Goal: Task Accomplishment & Management: Manage account settings

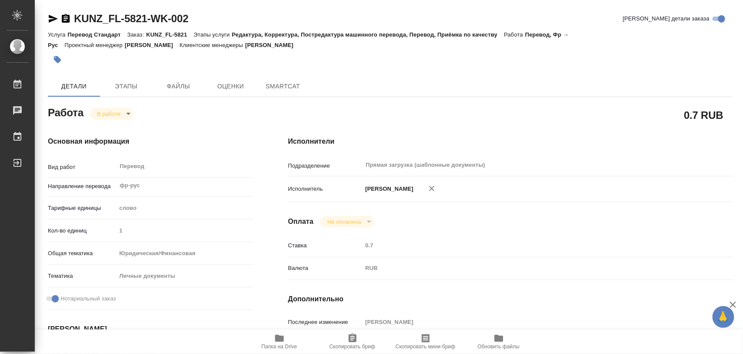
type textarea "x"
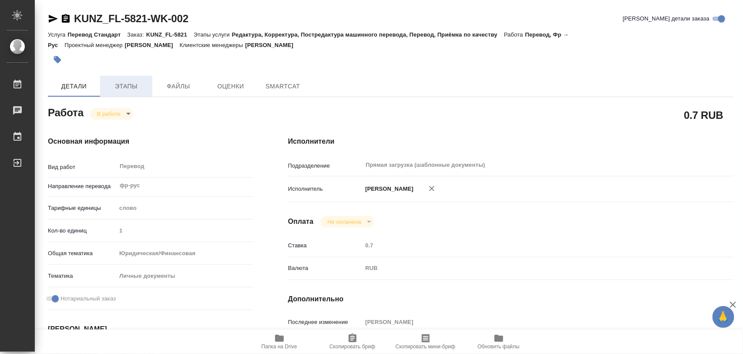
type textarea "x"
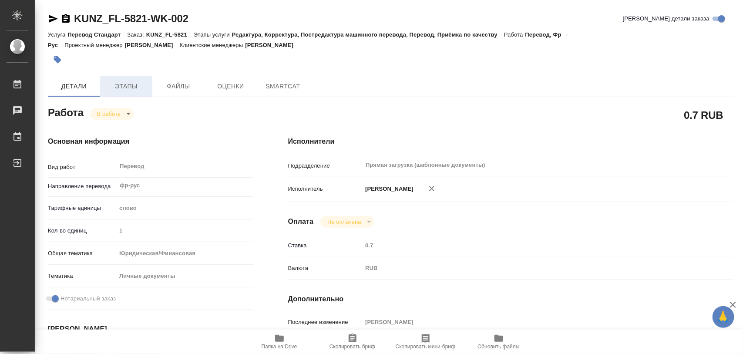
type textarea "x"
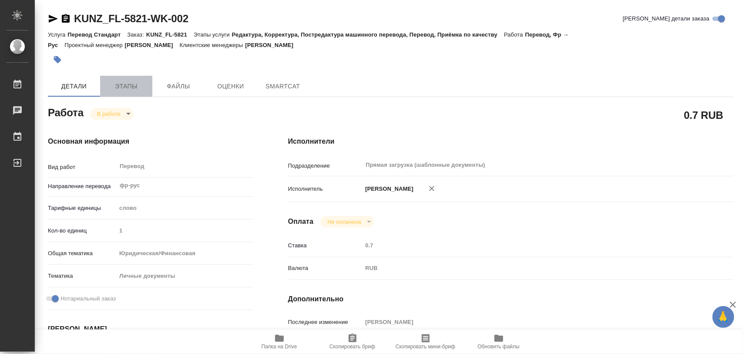
click at [120, 87] on span "Этапы" at bounding box center [126, 86] width 42 height 11
type textarea "x"
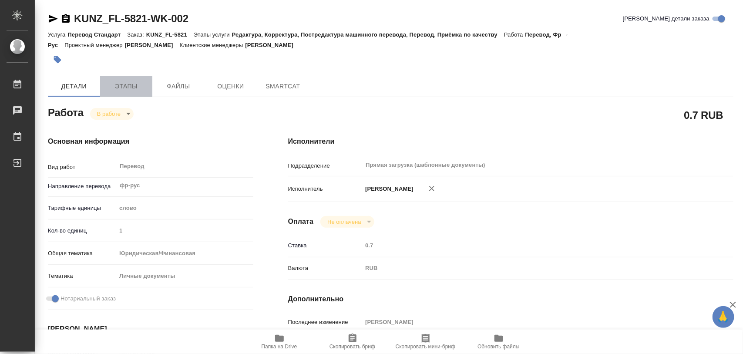
type textarea "x"
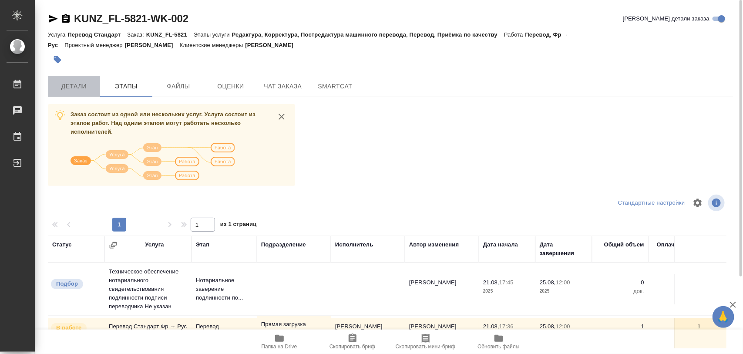
click at [88, 92] on button "Детали" at bounding box center [74, 86] width 52 height 21
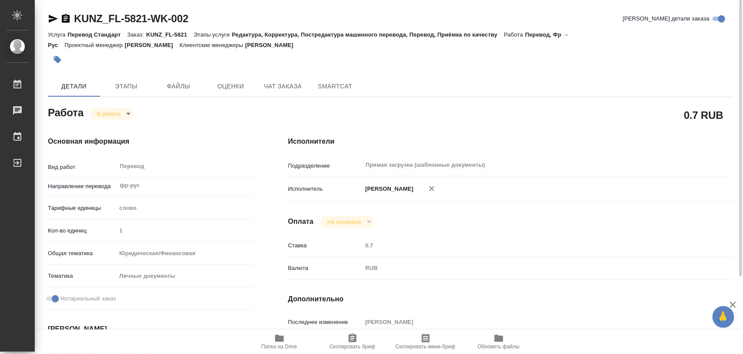
type textarea "x"
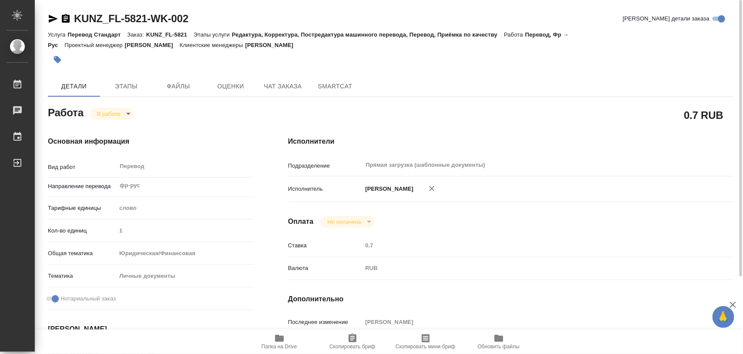
type textarea "x"
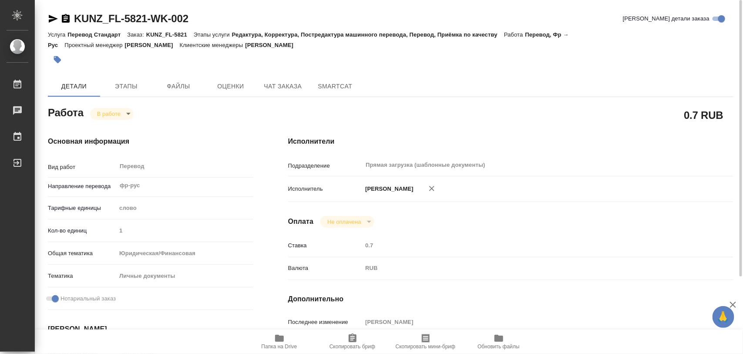
click at [277, 341] on icon "button" at bounding box center [279, 338] width 9 height 7
type textarea "x"
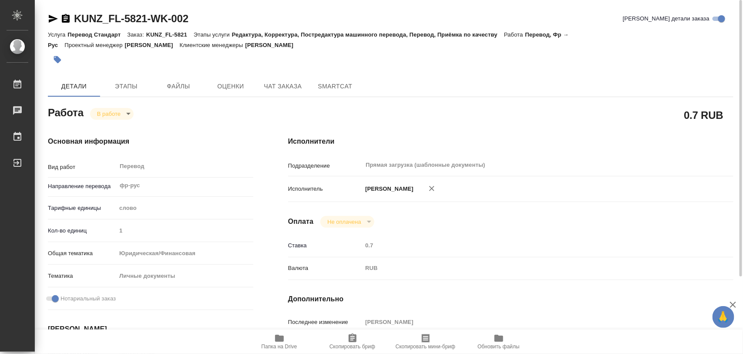
type textarea "x"
click at [286, 342] on span "Папка на Drive" at bounding box center [279, 341] width 63 height 17
click at [57, 62] on icon "button" at bounding box center [57, 59] width 7 height 7
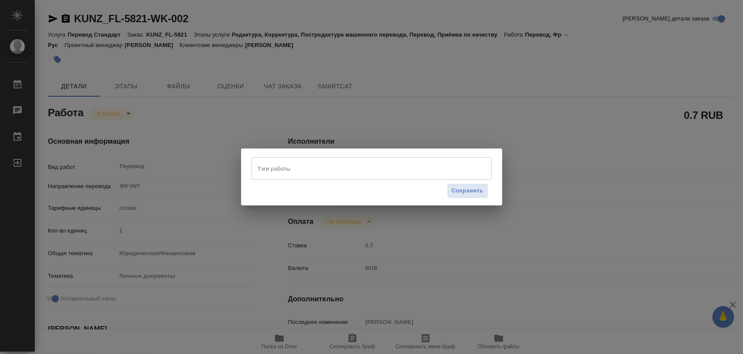
click at [301, 169] on input "Тэги работы" at bounding box center [364, 168] width 216 height 15
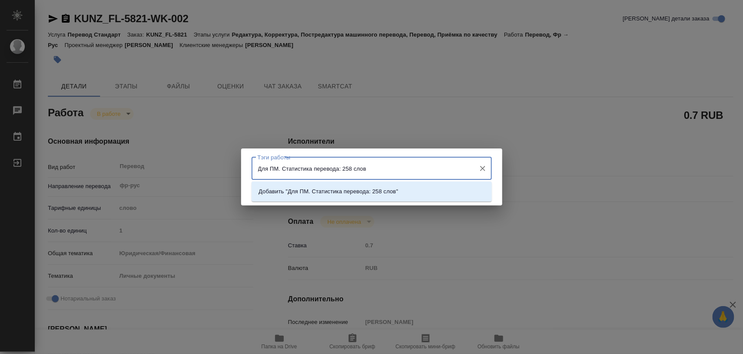
type input "Для ПМ. Статистика перевода: 258 слов."
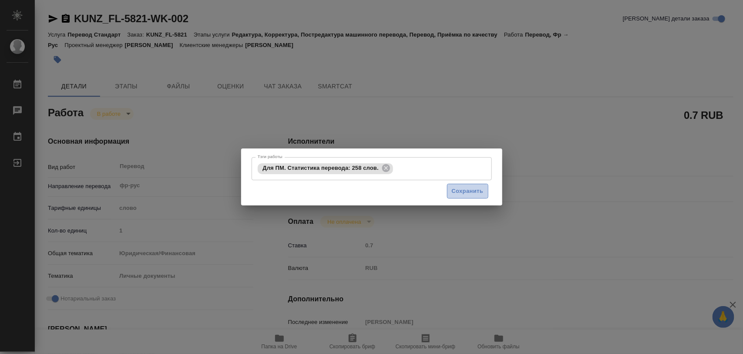
click at [481, 193] on span "Сохранить" at bounding box center [468, 191] width 32 height 10
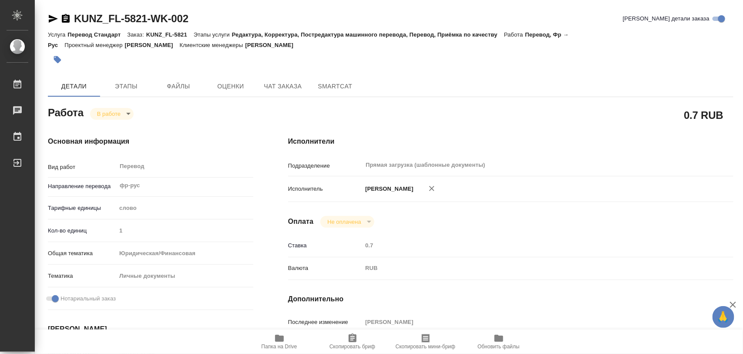
type input "inProgress"
type textarea "Перевод"
type textarea "x"
type input "фр-рус"
type input "5a8b1489cc6b4906c91bfd90"
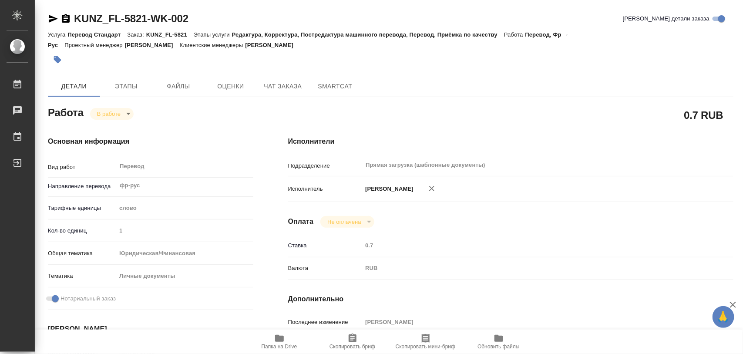
type input "1"
type input "yr-fn"
type input "5a8b8b956a9677013d343cfe"
checkbox input "true"
type input "21.08.2025 17:36"
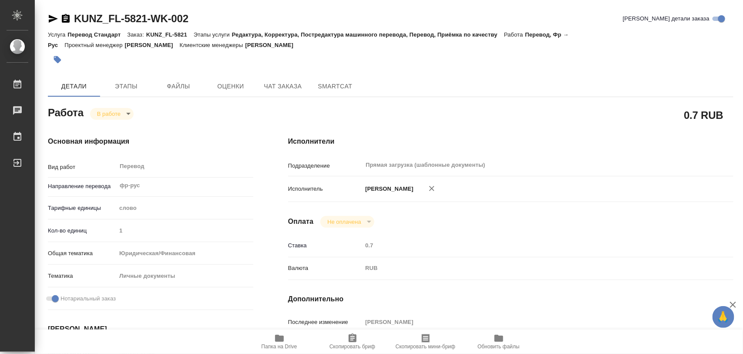
type input "22.08.2025 10:34"
type input "25.08.2025 12:00"
type input "Прямая загрузка (шаблонные документы)"
type input "notPayed"
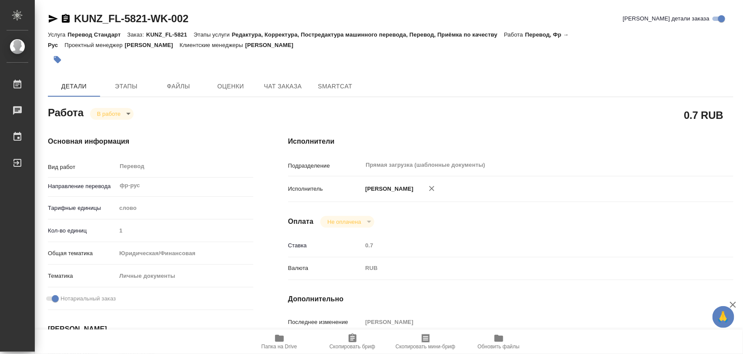
type input "0.7"
type input "RUB"
type input "[PERSON_NAME]"
type textarea "x"
type textarea "/Clients/FL_KUNZ/Orders/KUNZ_FL-5821/Translated/KUNZ_FL-5821-WK-002"
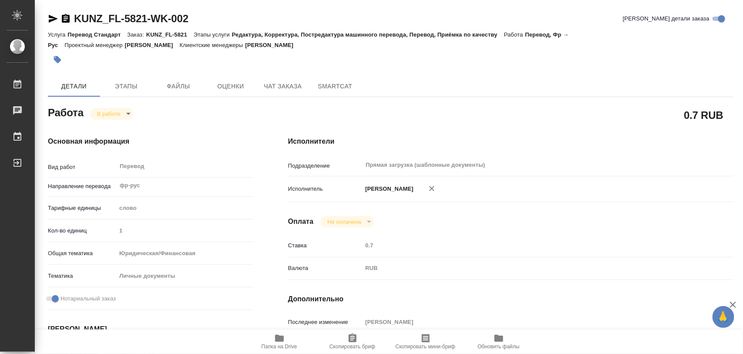
type textarea "x"
type input "KUNZ_FL-5821"
type input "Перевод Стандарт"
type input "Редактура, Корректура, Постредактура машинного перевода, Перевод, Приёмка по ка…"
type input "Moskalets Alina"
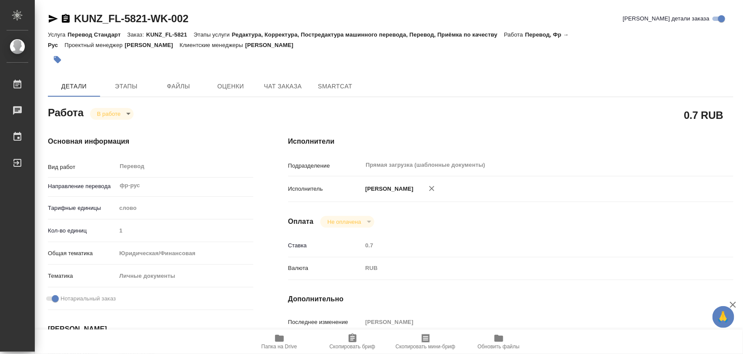
type input "Арсеньева Вера"
type input "/Clients/FL_KUNZ/Orders/KUNZ_FL-5821"
type textarea "x"
type textarea "справка, англ-рус, под нот"
type textarea "x"
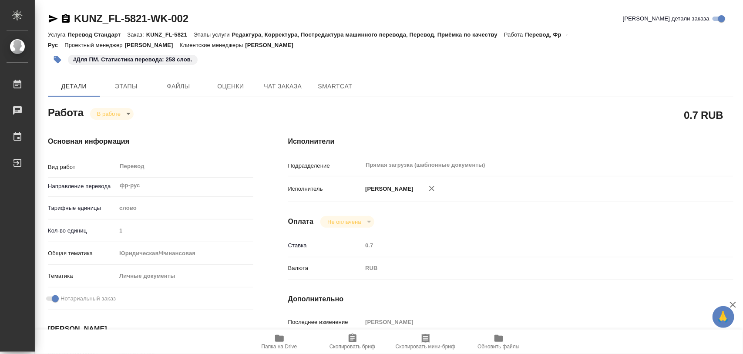
type textarea "x"
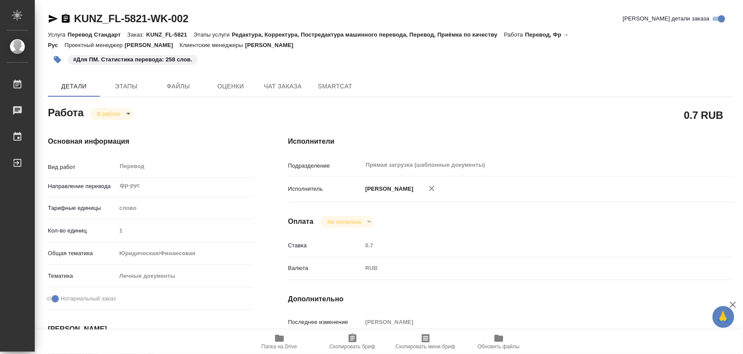
type textarea "x"
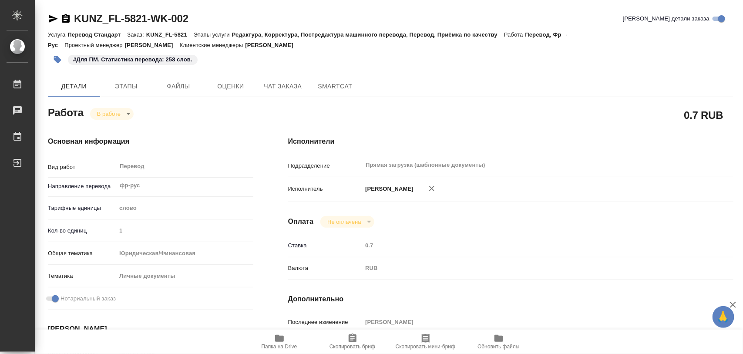
type textarea "x"
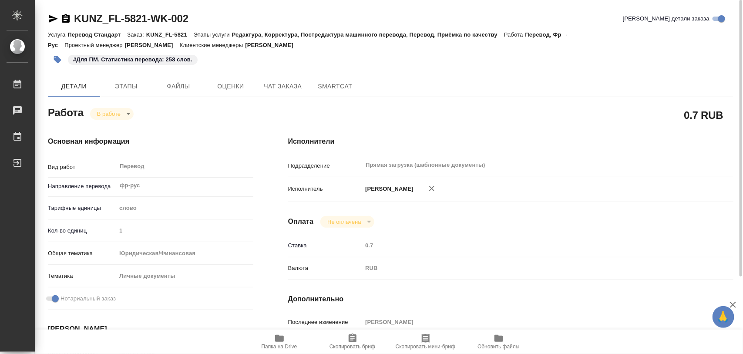
click at [58, 57] on icon "button" at bounding box center [57, 59] width 7 height 7
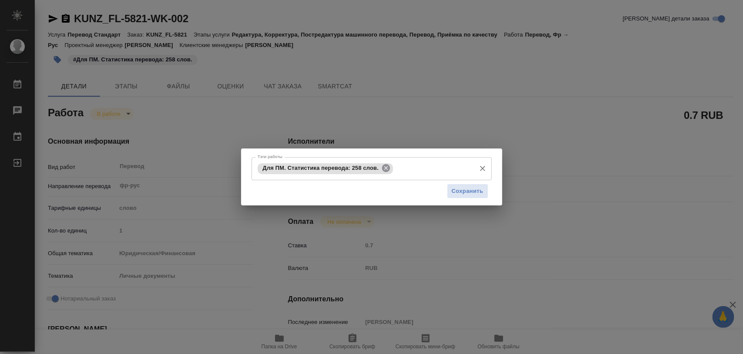
click at [388, 166] on icon at bounding box center [386, 168] width 8 height 8
click at [393, 174] on input "Тэги работы" at bounding box center [364, 168] width 216 height 15
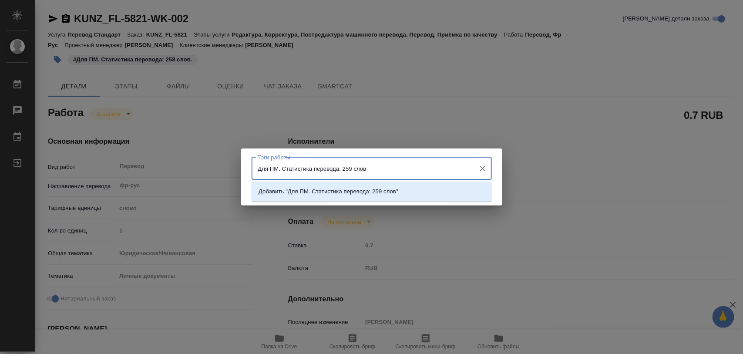
type input "Для ПМ. Статистика перевода: 259 слов."
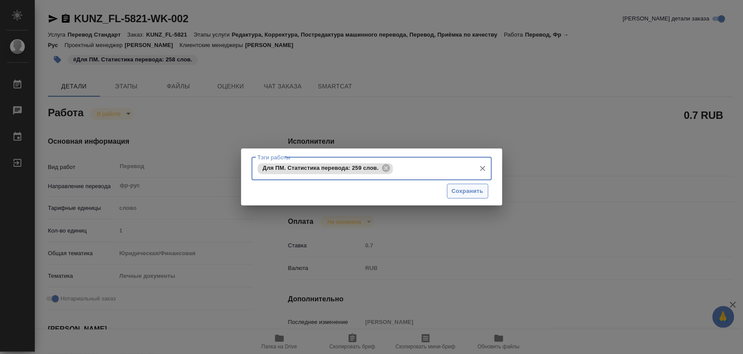
click at [473, 196] on button "Сохранить" at bounding box center [467, 191] width 41 height 15
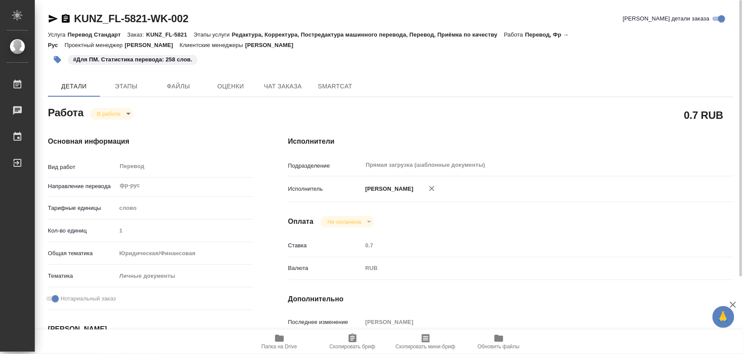
type input "inProgress"
type textarea "Перевод"
type textarea "x"
type input "фр-рус"
type input "5a8b1489cc6b4906c91bfd90"
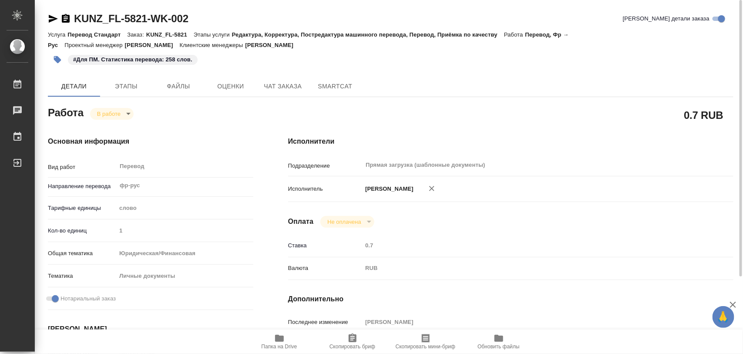
type input "1"
type input "yr-fn"
type input "5a8b8b956a9677013d343cfe"
checkbox input "true"
type input "21.08.2025 17:36"
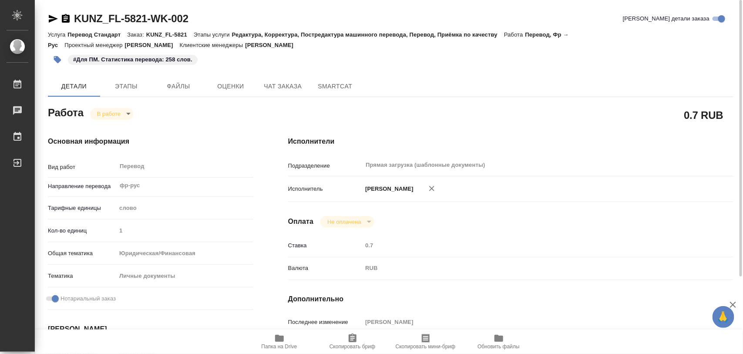
type input "22.08.2025 10:34"
type input "25.08.2025 12:00"
type input "Прямая загрузка (шаблонные документы)"
type input "notPayed"
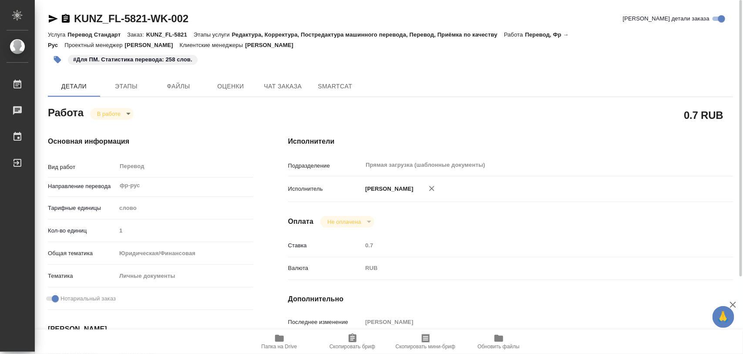
type input "0.7"
type input "RUB"
type input "[PERSON_NAME]"
type textarea "x"
type textarea "/Clients/FL_KUNZ/Orders/KUNZ_FL-5821/Translated/KUNZ_FL-5821-WK-002"
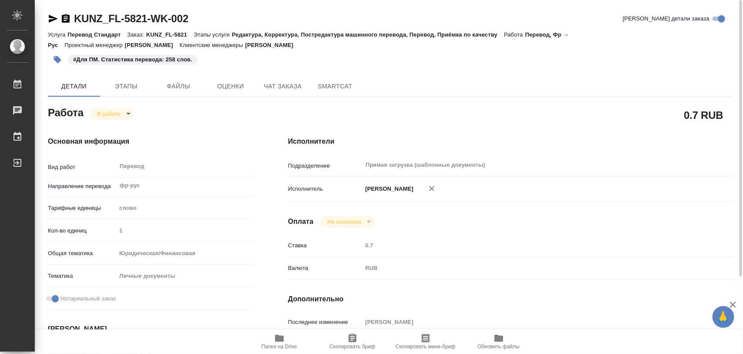
type textarea "x"
type input "KUNZ_FL-5821"
type input "Перевод Стандарт"
type input "Редактура, Корректура, Постредактура машинного перевода, Перевод, Приёмка по ка…"
type input "Moskalets Alina"
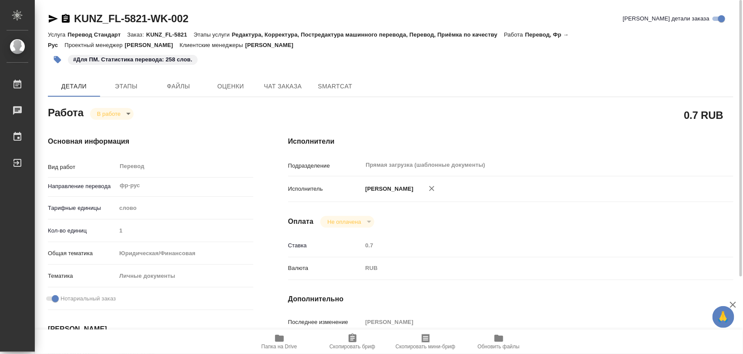
type input "Арсеньева Вера"
type input "/Clients/FL_KUNZ/Orders/KUNZ_FL-5821"
type textarea "x"
type textarea "справка, англ-рус, под нот"
type textarea "x"
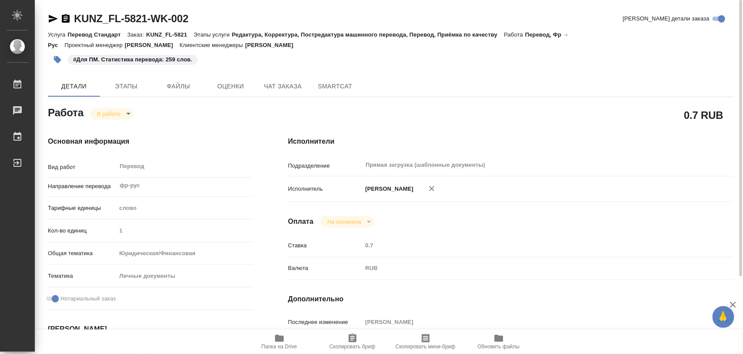
type textarea "x"
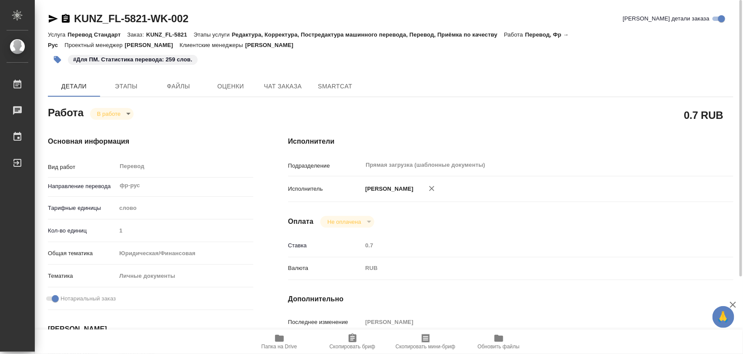
type textarea "x"
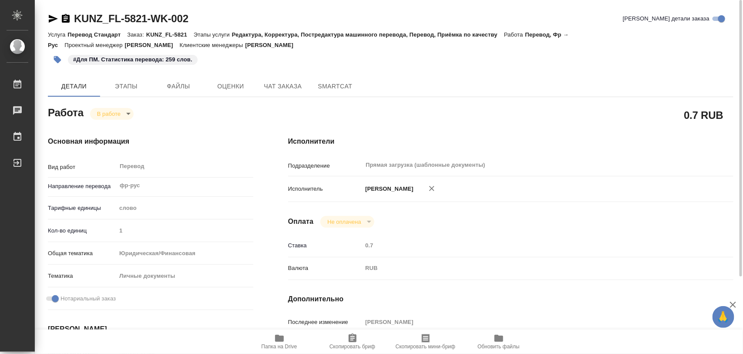
type textarea "x"
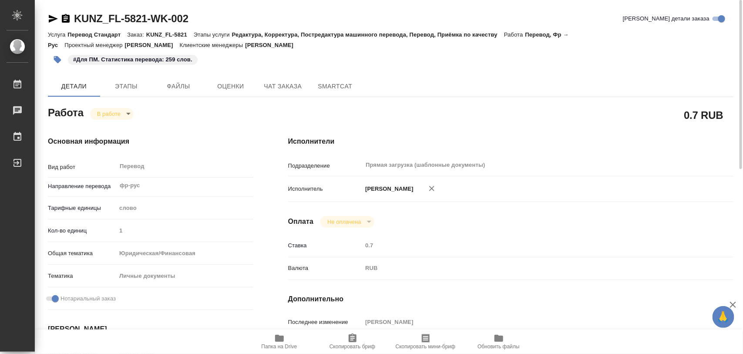
click at [61, 62] on icon "button" at bounding box center [57, 59] width 9 height 9
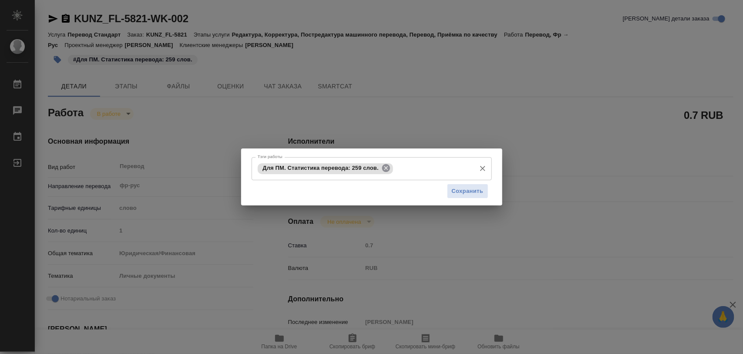
click at [387, 170] on icon at bounding box center [386, 168] width 8 height 8
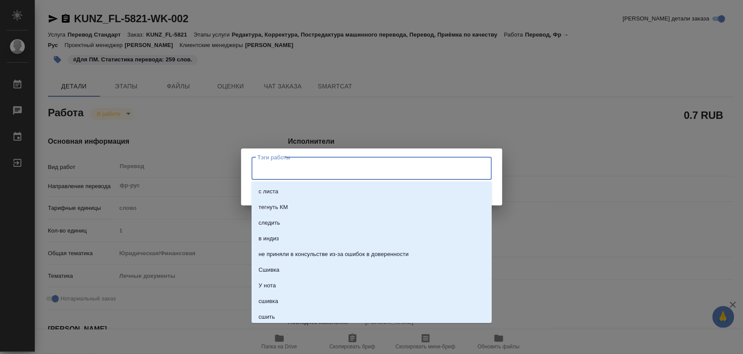
click at [390, 169] on input "Тэги работы" at bounding box center [364, 168] width 216 height 15
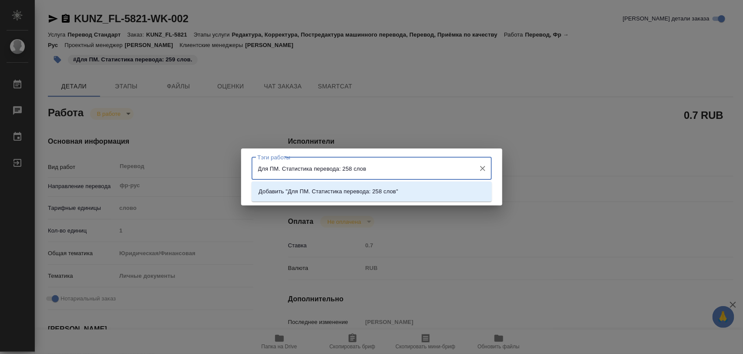
type input "Для ПМ. Статистика перевода: 258 слов."
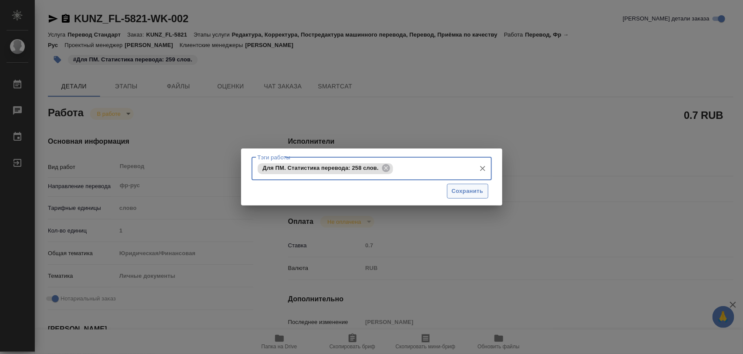
click at [465, 190] on span "Сохранить" at bounding box center [468, 191] width 32 height 10
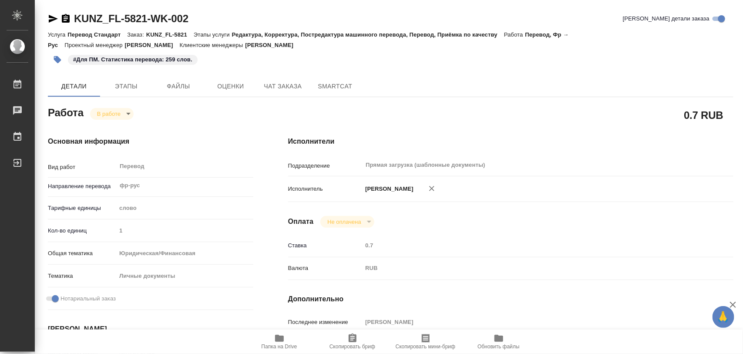
type input "inProgress"
type textarea "Перевод"
type textarea "x"
type input "фр-рус"
type input "5a8b1489cc6b4906c91bfd90"
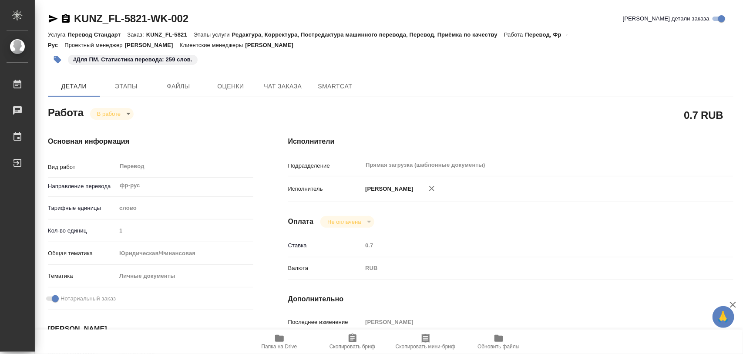
type input "1"
type input "yr-fn"
type input "5a8b8b956a9677013d343cfe"
checkbox input "true"
type input "21.08.2025 17:36"
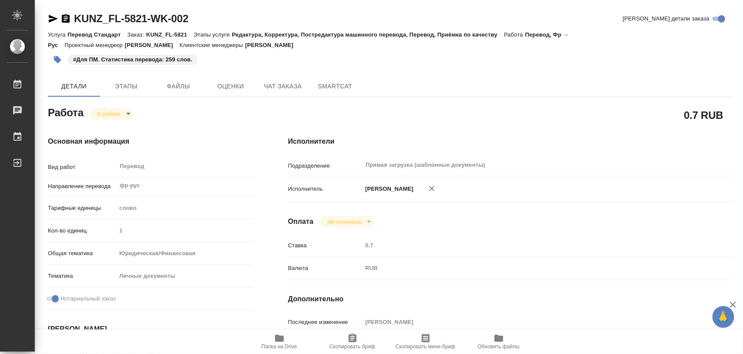
type input "22.08.2025 10:34"
type input "25.08.2025 12:00"
type input "Прямая загрузка (шаблонные документы)"
type input "notPayed"
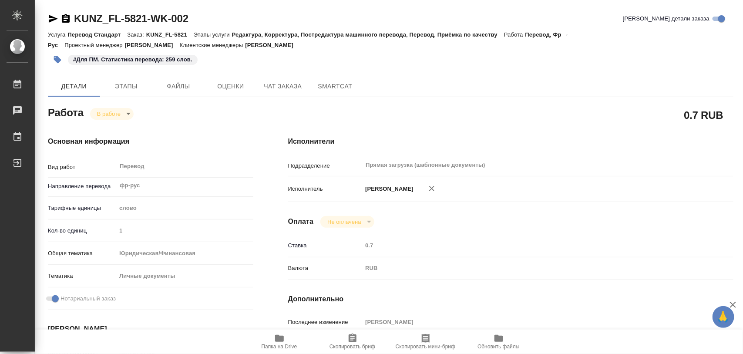
type input "0.7"
type input "RUB"
type input "[PERSON_NAME]"
type textarea "x"
type textarea "/Clients/FL_KUNZ/Orders/KUNZ_FL-5821/Translated/KUNZ_FL-5821-WK-002"
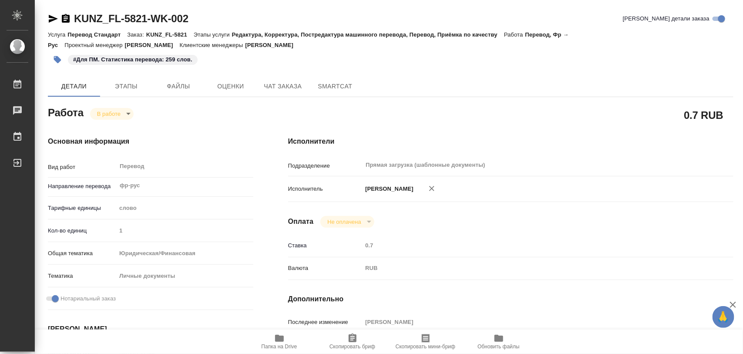
type textarea "x"
type input "KUNZ_FL-5821"
type input "Перевод Стандарт"
type input "Редактура, Корректура, Постредактура машинного перевода, Перевод, Приёмка по ка…"
type input "Moskalets Alina"
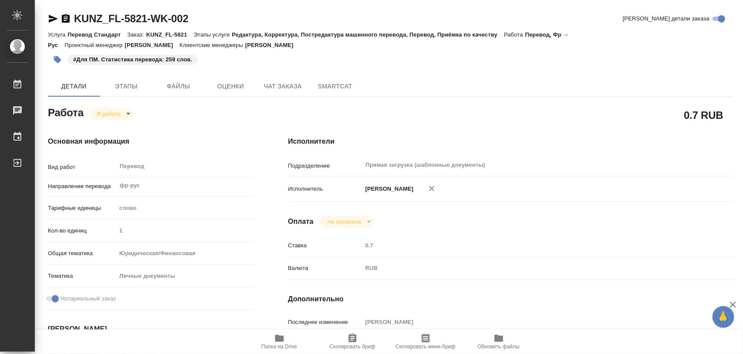
type input "Арсеньева Вера"
type input "/Clients/FL_KUNZ/Orders/KUNZ_FL-5821"
type textarea "x"
type textarea "справка, англ-рус, под нот"
type textarea "x"
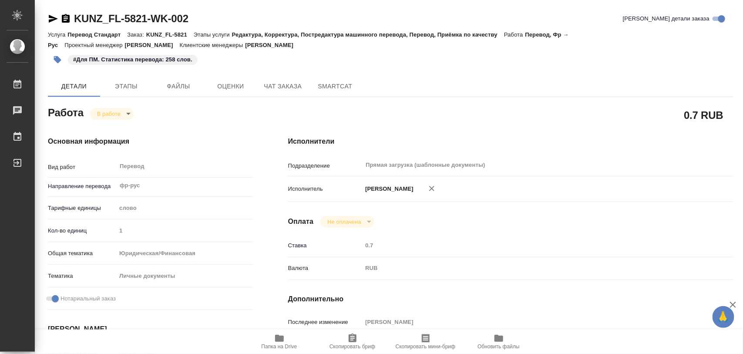
type textarea "x"
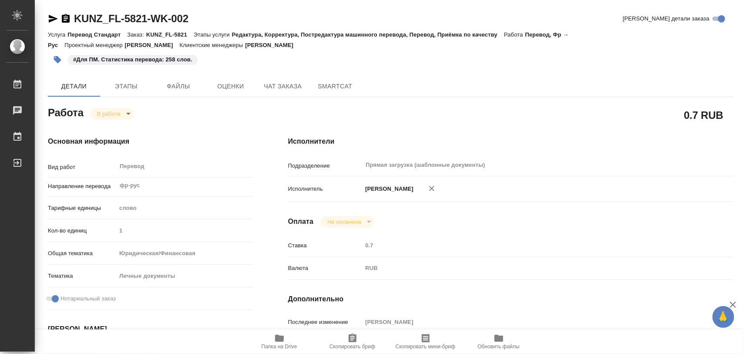
type textarea "x"
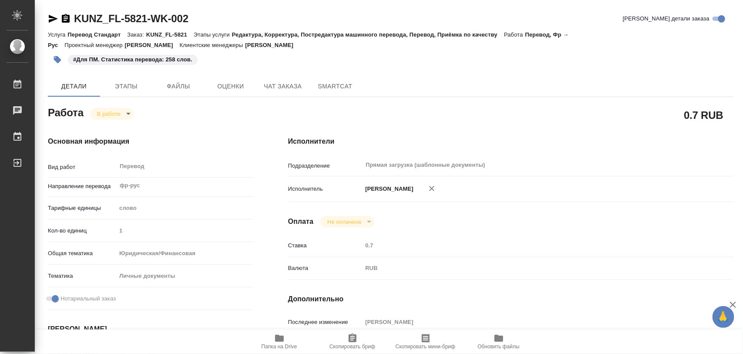
type textarea "x"
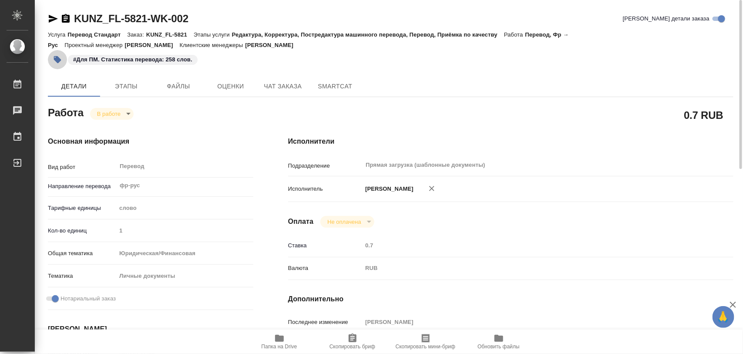
click at [57, 59] on icon "button" at bounding box center [57, 59] width 7 height 7
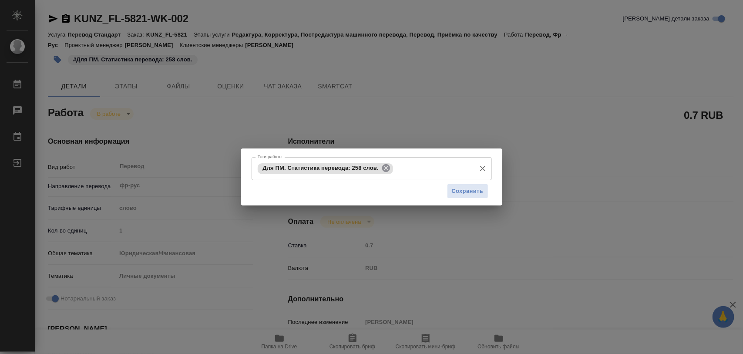
click at [383, 167] on icon at bounding box center [386, 168] width 8 height 8
click at [383, 167] on input "Тэги работы" at bounding box center [364, 168] width 216 height 15
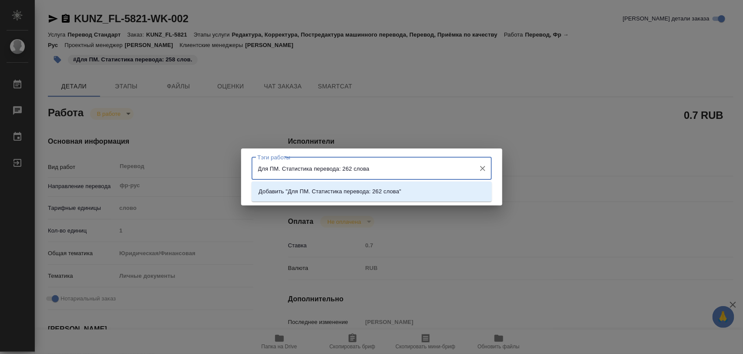
type input "Для ПМ. Статистика перевода: 262 слова."
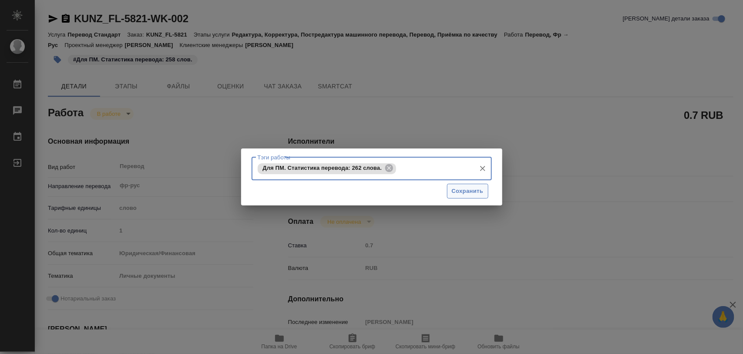
click at [481, 190] on span "Сохранить" at bounding box center [468, 191] width 32 height 10
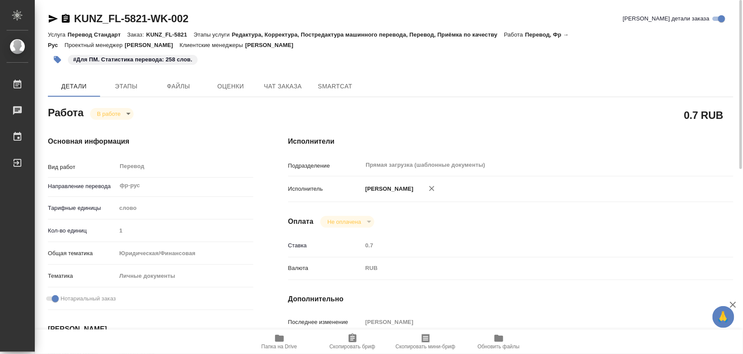
type input "inProgress"
type textarea "Перевод"
type textarea "x"
type input "фр-рус"
type input "5a8b1489cc6b4906c91bfd90"
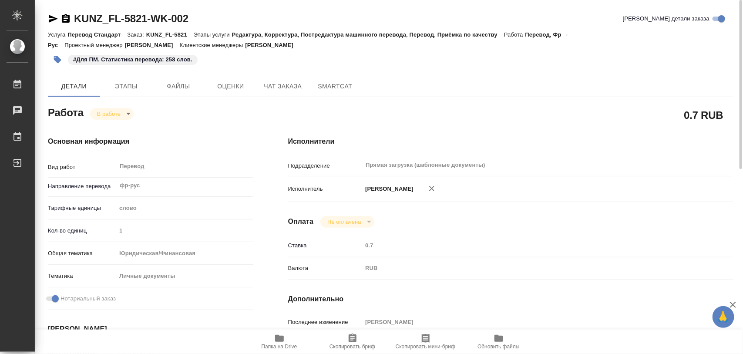
type input "1"
type input "yr-fn"
type input "5a8b8b956a9677013d343cfe"
checkbox input "true"
type input "21.08.2025 17:36"
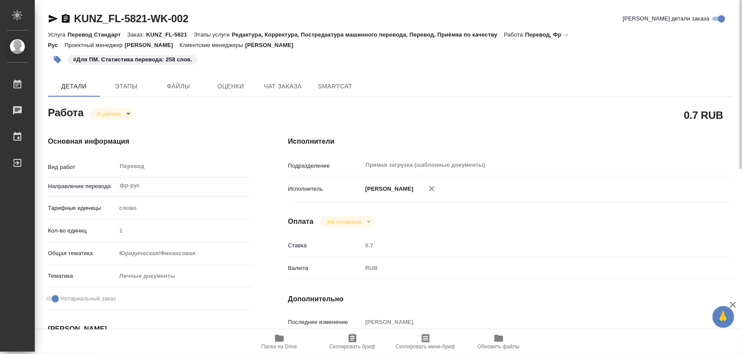
type input "22.08.2025 10:34"
type input "25.08.2025 12:00"
type input "Прямая загрузка (шаблонные документы)"
type input "notPayed"
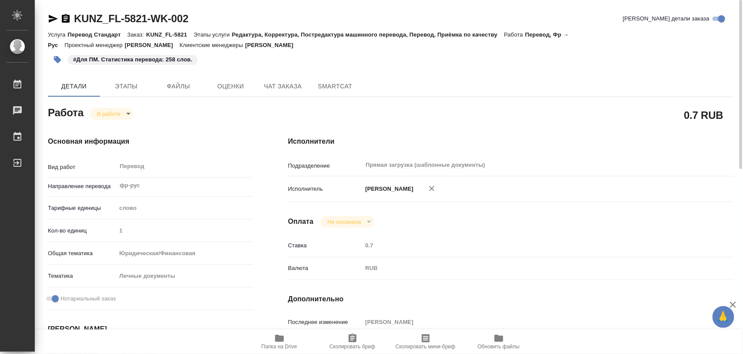
type input "0.7"
type input "RUB"
type input "[PERSON_NAME]"
type textarea "x"
type textarea "/Clients/FL_KUNZ/Orders/KUNZ_FL-5821/Translated/KUNZ_FL-5821-WK-002"
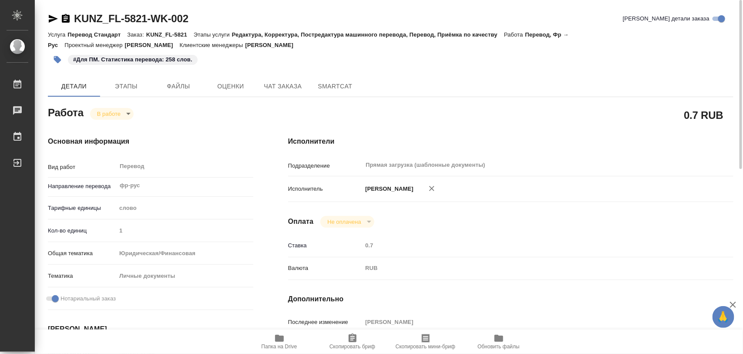
type textarea "x"
type input "KUNZ_FL-5821"
click at [128, 113] on body "🙏 .cls-1 fill:#fff; AWATERA Iglakov Maksim Работы 0 Чаты График Выйти KUNZ_FL-5…" at bounding box center [371, 177] width 743 height 354
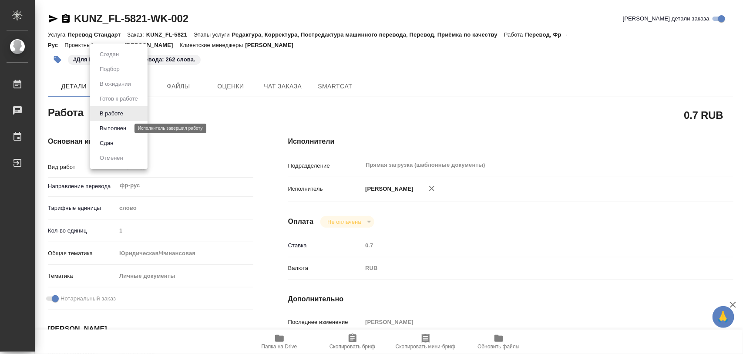
click at [123, 128] on button "Выполнен" at bounding box center [113, 129] width 32 height 10
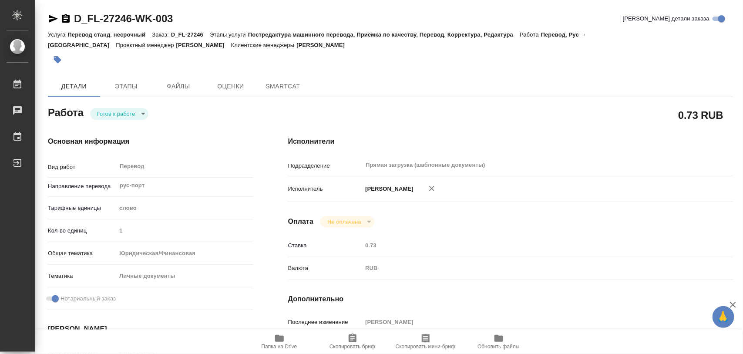
type textarea "x"
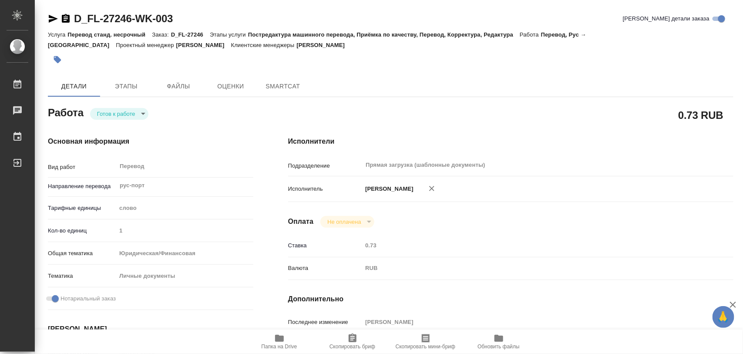
type textarea "x"
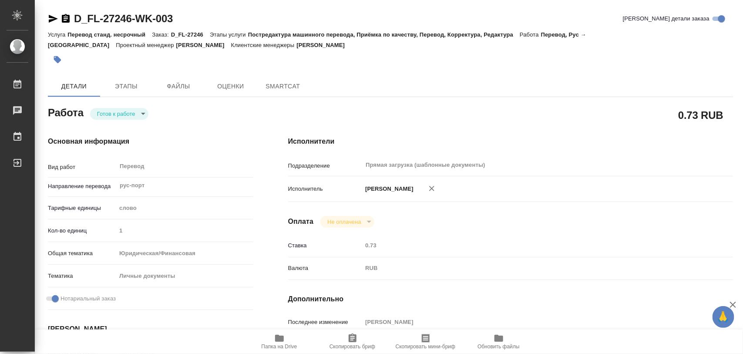
type textarea "x"
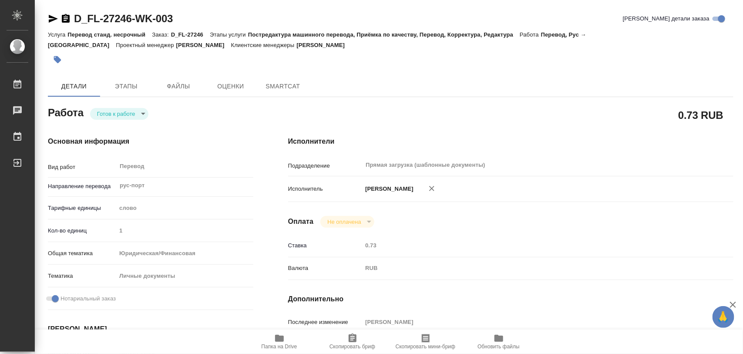
type textarea "x"
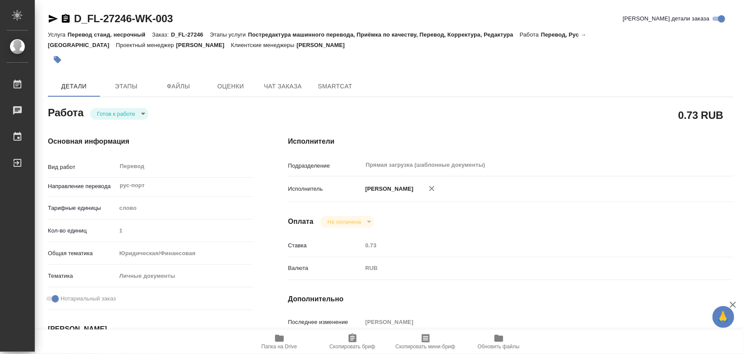
type textarea "x"
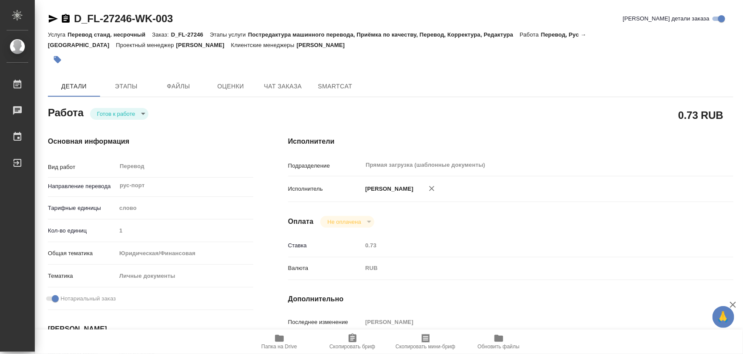
type textarea "x"
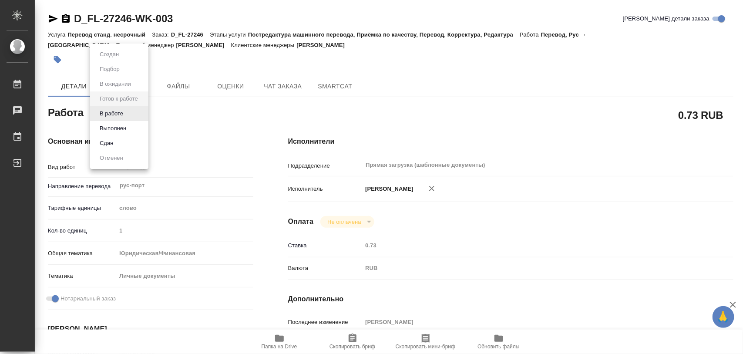
click at [144, 112] on body "🙏 .cls-1 fill:#fff; AWATERA Iglakov Maksim Работы 0 Чаты График Выйти D_FL-2724…" at bounding box center [371, 177] width 743 height 354
click at [121, 116] on button "В работе" at bounding box center [111, 114] width 29 height 10
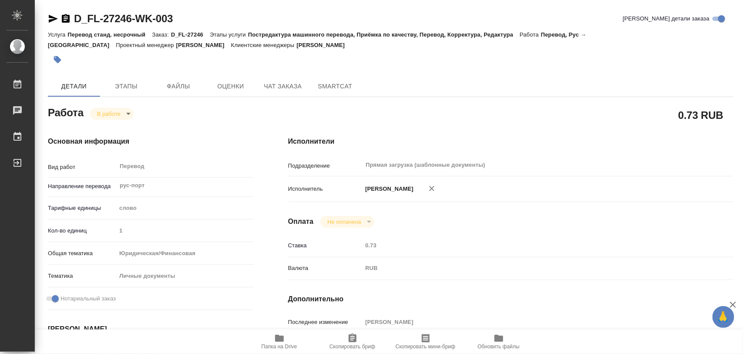
type textarea "x"
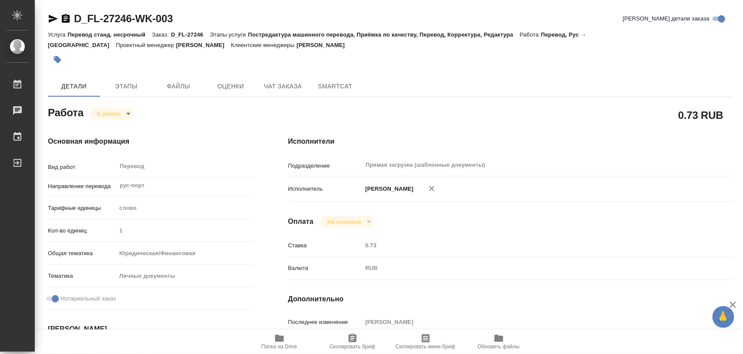
type textarea "x"
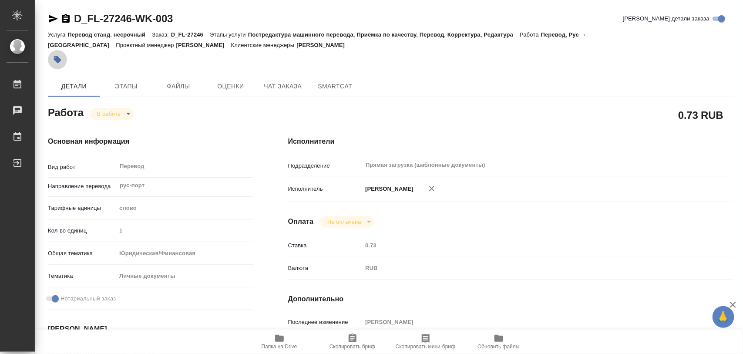
click at [61, 62] on icon "button" at bounding box center [57, 59] width 9 height 9
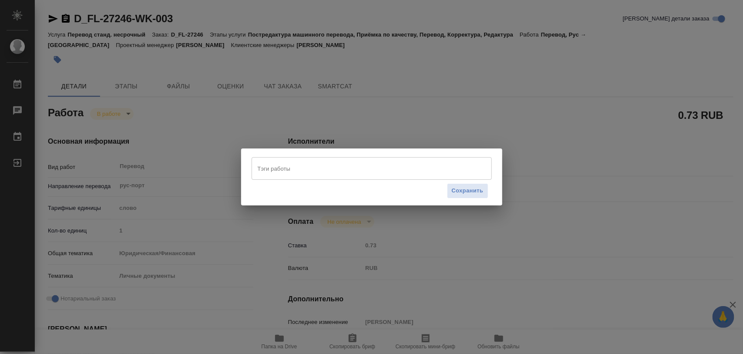
type textarea "x"
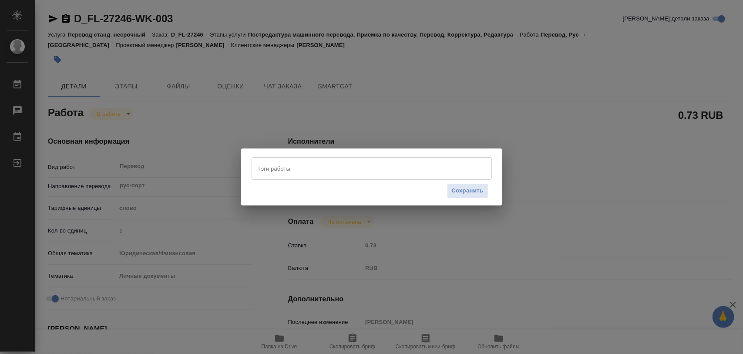
click at [263, 166] on input "Тэги работы" at bounding box center [364, 168] width 216 height 15
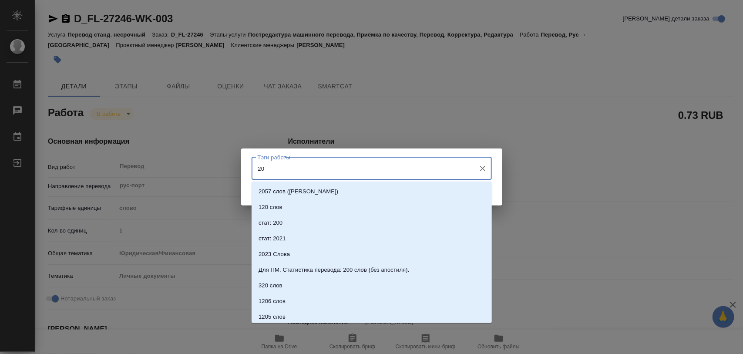
type input "200"
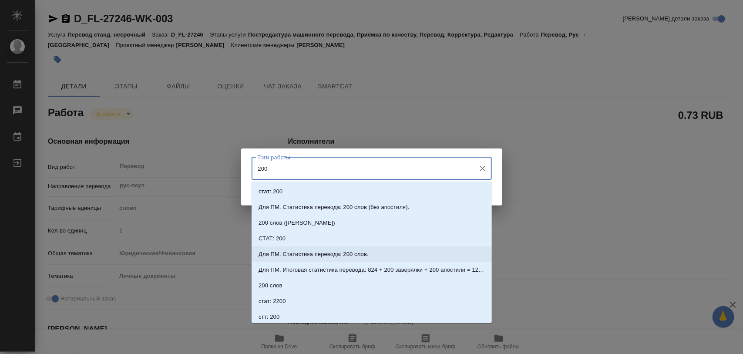
click at [339, 251] on p "Для ПМ. Статистика перевода: 200 слов." at bounding box center [314, 254] width 110 height 9
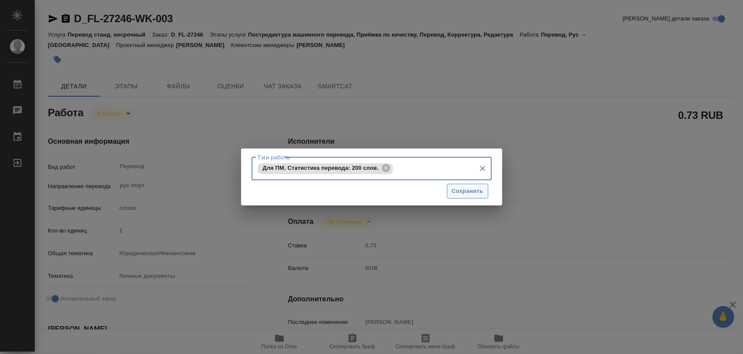
click at [479, 186] on span "Сохранить" at bounding box center [468, 191] width 32 height 10
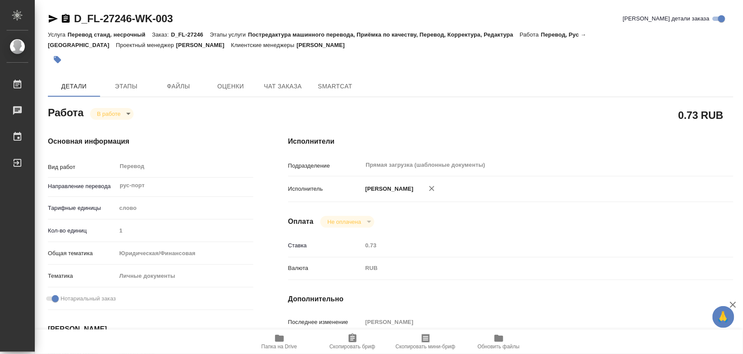
type input "inProgress"
type textarea "Перевод"
type textarea "x"
type input "рус-порт"
type input "5a8b1489cc6b4906c91bfd90"
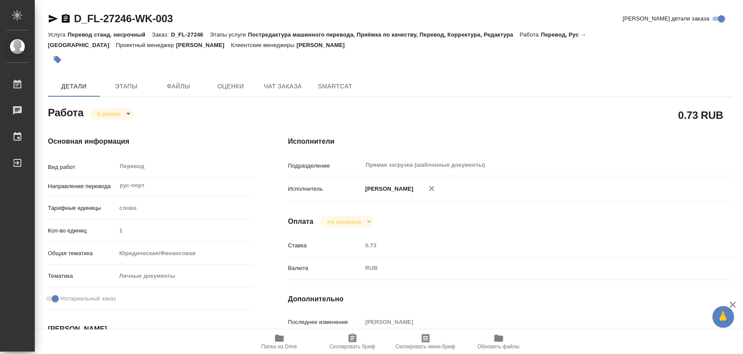
type input "1"
type input "yr-fn"
type input "5a8b8b956a9677013d343cfe"
checkbox input "true"
type input "[DATE] 11:20"
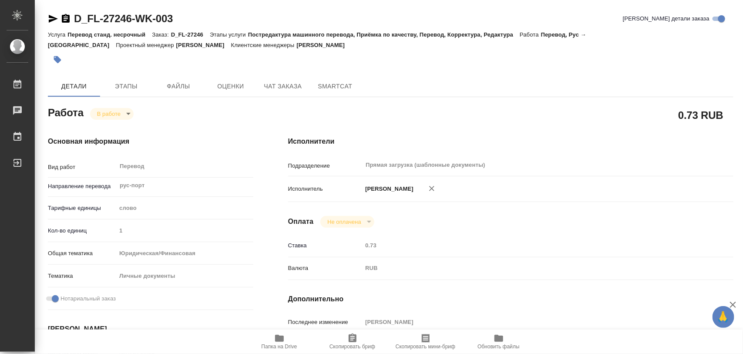
type input "[DATE] 11:33"
type input "[DATE] 11:00"
type input "Прямая загрузка (шаблонные документы)"
type input "notPayed"
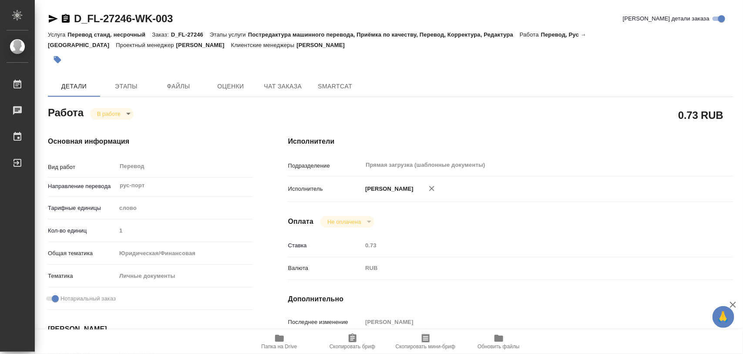
type input "0.73"
type input "RUB"
type input "[PERSON_NAME]"
type textarea "x"
type textarea "/Clients/FL_D/Orders/D_FL-27246/Translated/D_FL-27246-WK-003"
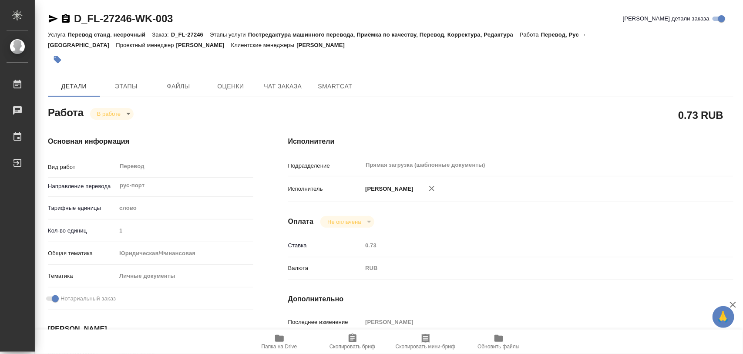
type textarea "x"
type input "D_FL-27246"
type input "Перевод станд. несрочный"
type input "Постредактура машинного перевода, Приёмка по качеству, Перевод, Корректура, Ред…"
type input "[PERSON_NAME]"
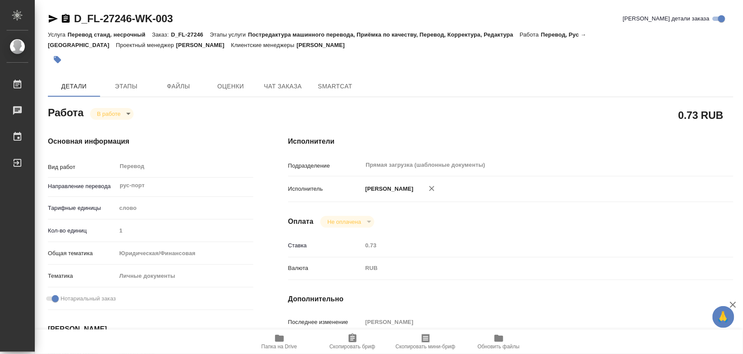
type input "/Clients/FL_D/Orders/D_FL-27246"
type input "[URL][DOMAIN_NAME]"
type textarea "[PERSON_NAME]"
type textarea "x"
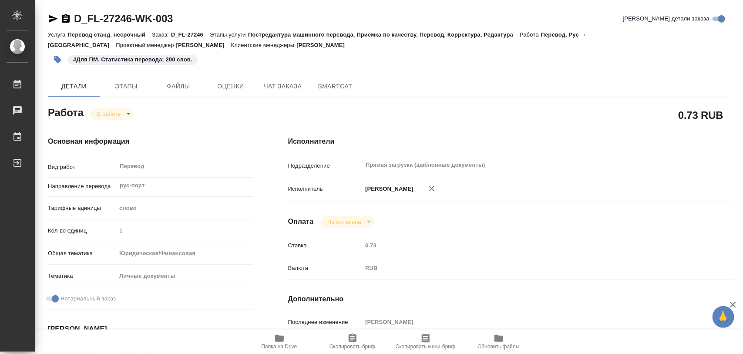
type textarea "x"
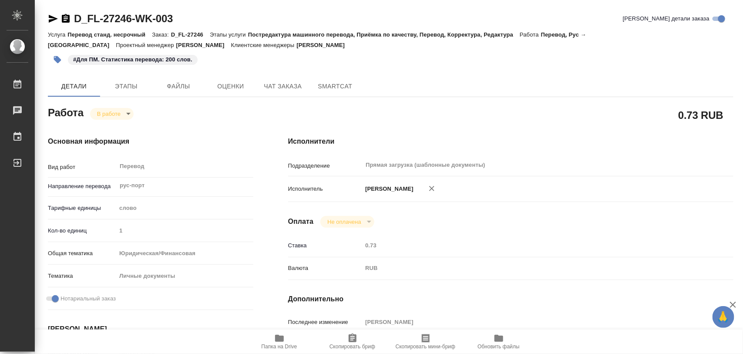
type textarea "x"
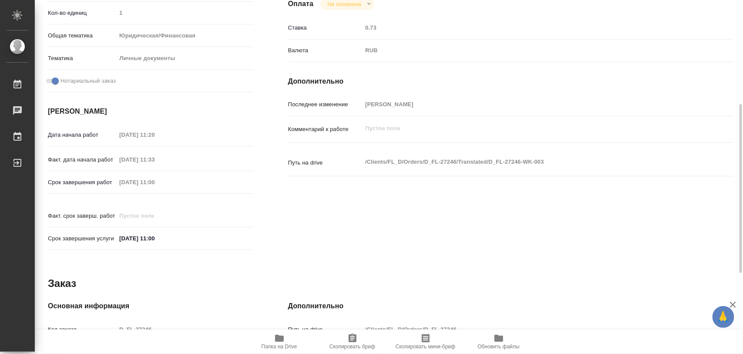
type textarea "x"
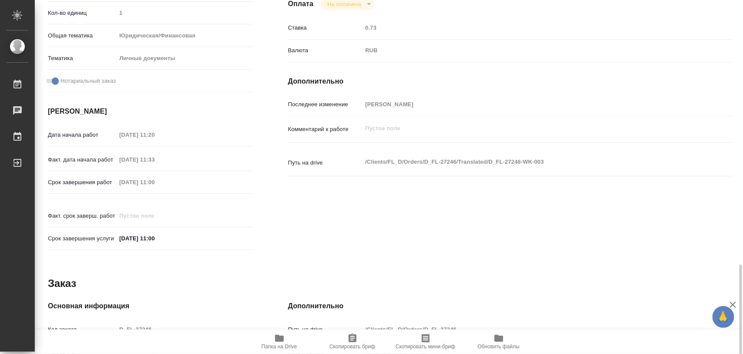
scroll to position [388, 0]
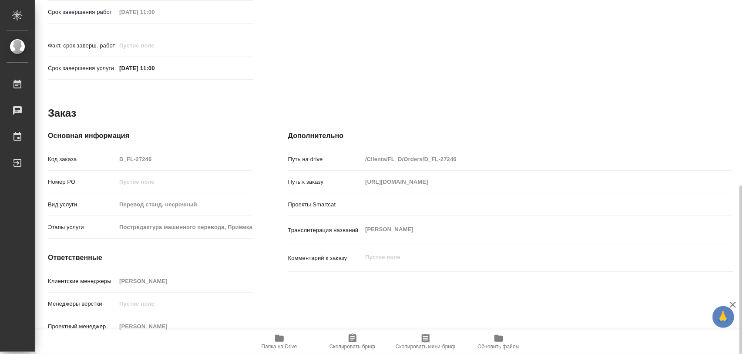
click at [174, 273] on div "Клиентские менеджеры [PERSON_NAME]" at bounding box center [150, 280] width 205 height 15
click at [353, 337] on icon "button" at bounding box center [352, 338] width 10 height 10
